Goal: Task Accomplishment & Management: Use online tool/utility

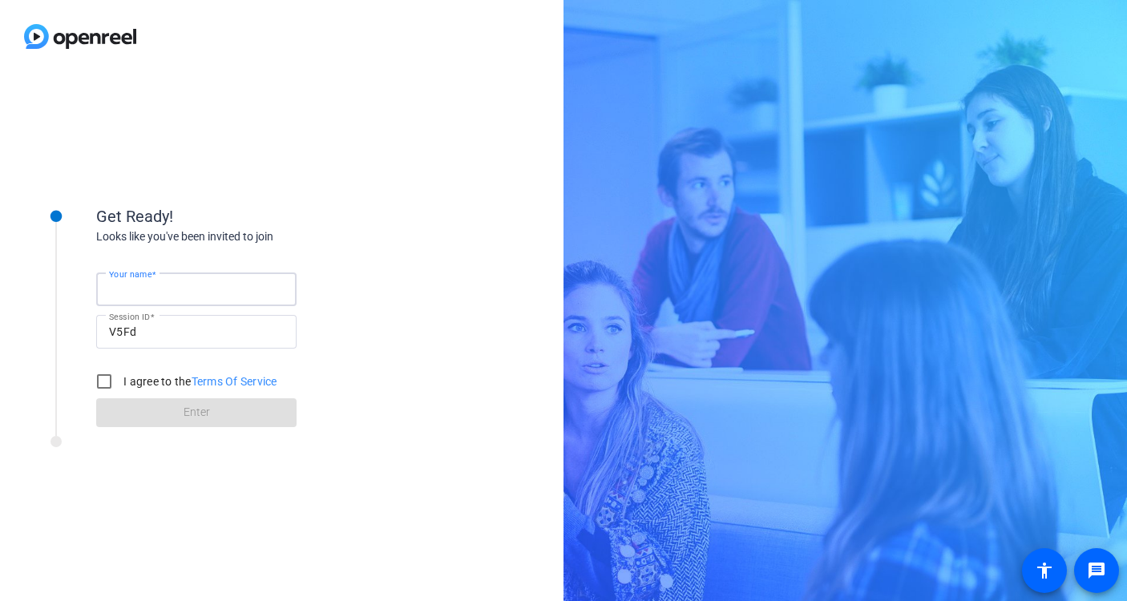
click at [238, 284] on input "Your name" at bounding box center [196, 289] width 175 height 19
type input "[PERSON_NAME]"
click at [97, 388] on input "I agree to the Terms Of Service" at bounding box center [104, 382] width 32 height 32
checkbox input "true"
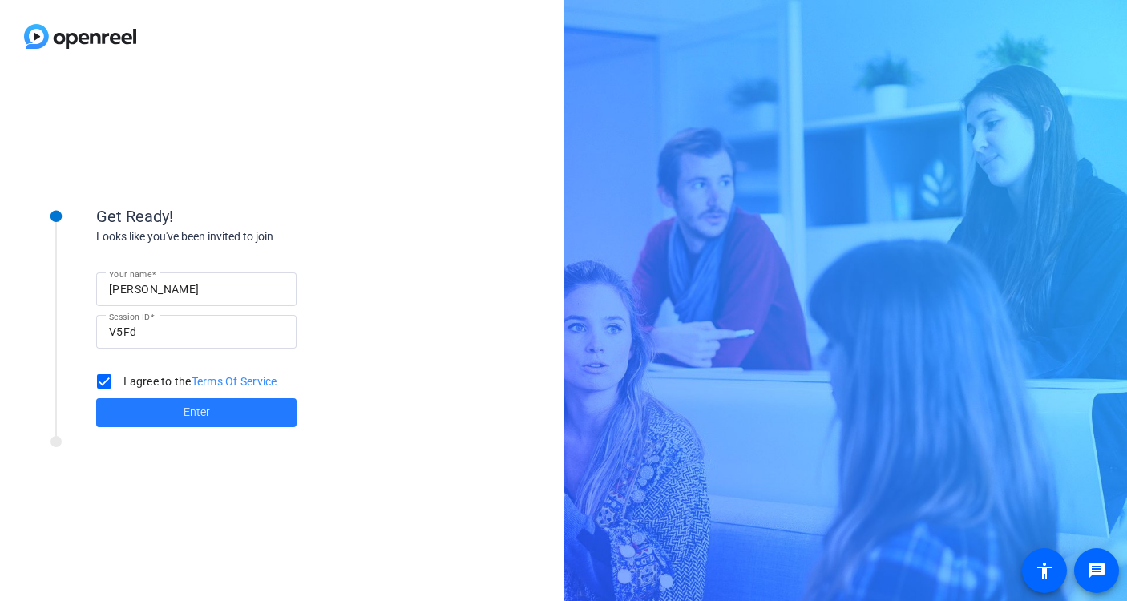
click at [152, 411] on span at bounding box center [196, 413] width 200 height 38
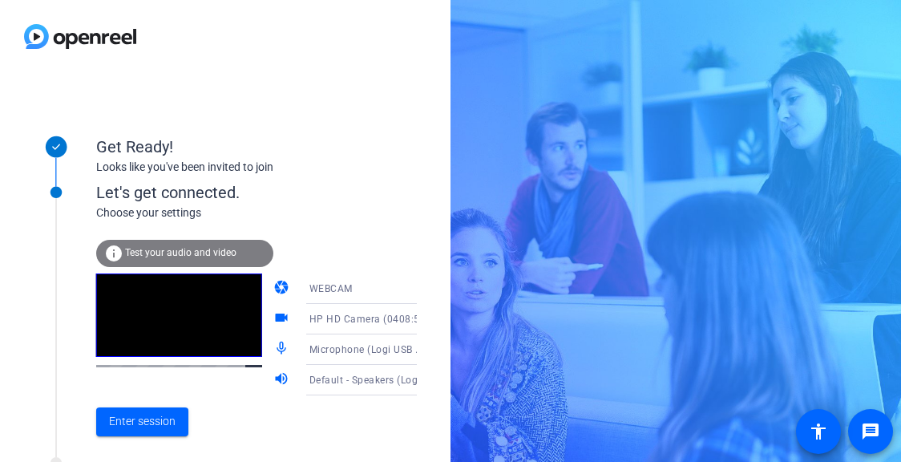
click at [326, 288] on span "WEBCAM" at bounding box center [331, 288] width 43 height 11
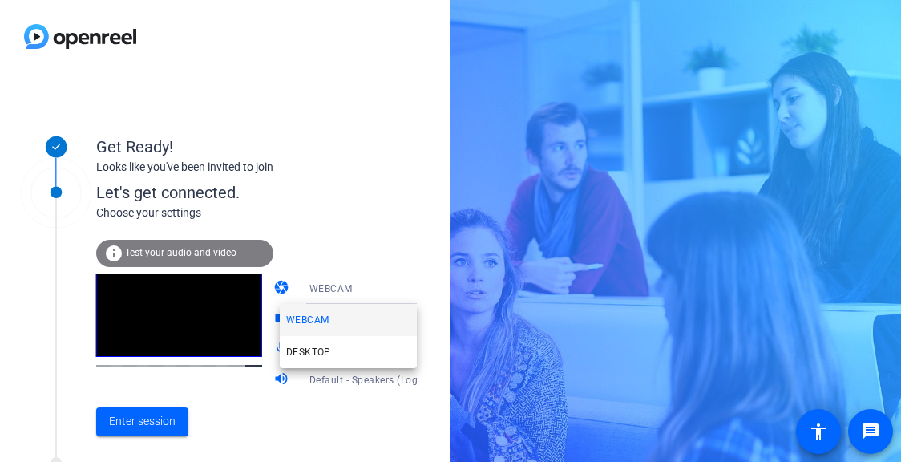
click at [346, 223] on div at bounding box center [450, 231] width 901 height 462
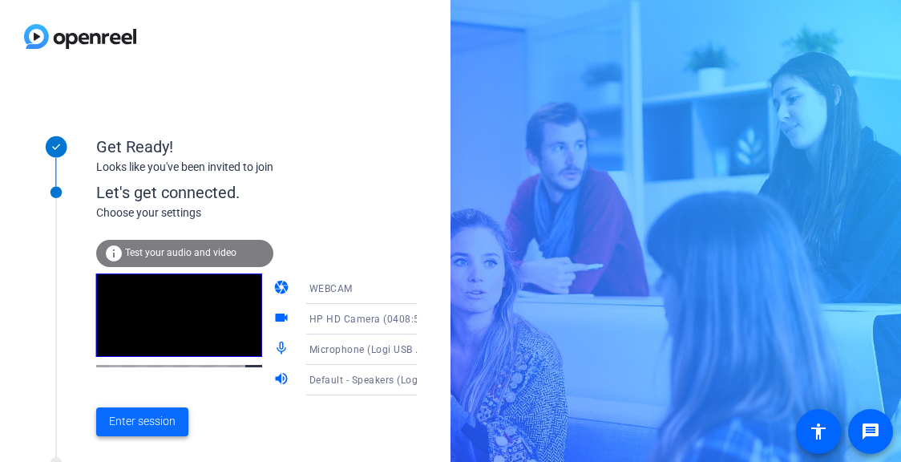
click at [148, 416] on span "Enter session" at bounding box center [142, 421] width 67 height 17
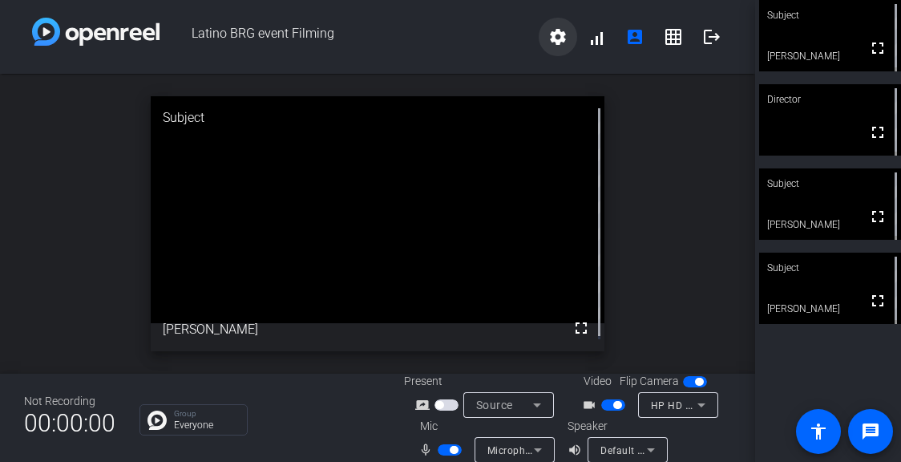
click at [552, 36] on mat-icon "settings" at bounding box center [558, 36] width 19 height 19
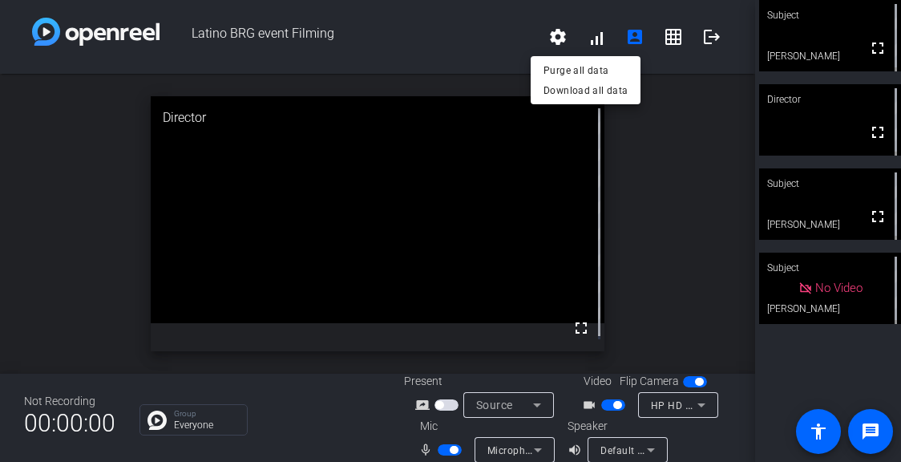
click at [480, 28] on div at bounding box center [450, 231] width 901 height 462
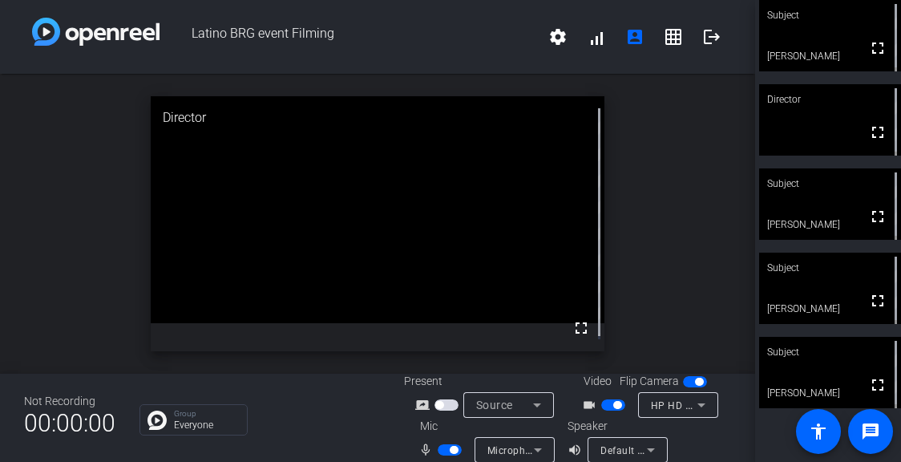
scroll to position [41, 0]
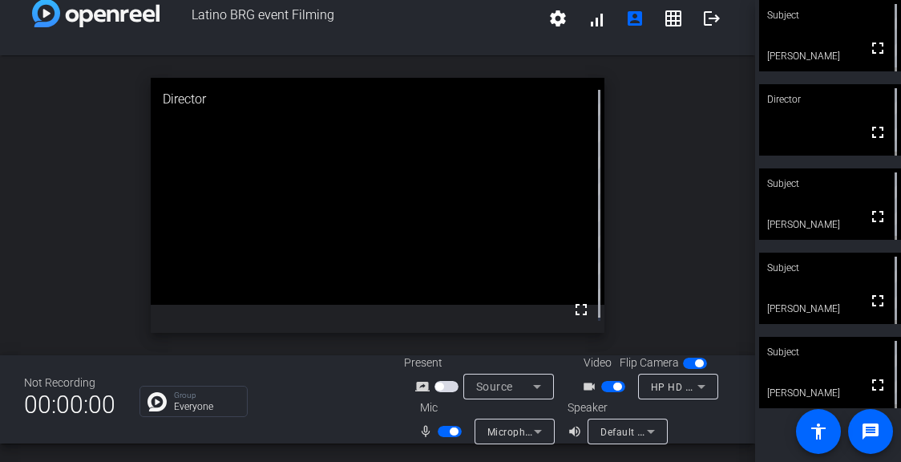
click at [664, 282] on div "open_in_new Director fullscreen" at bounding box center [377, 205] width 755 height 300
click at [655, 169] on div "open_in_new Director fullscreen" at bounding box center [377, 205] width 755 height 300
